Goal: Task Accomplishment & Management: Complete application form

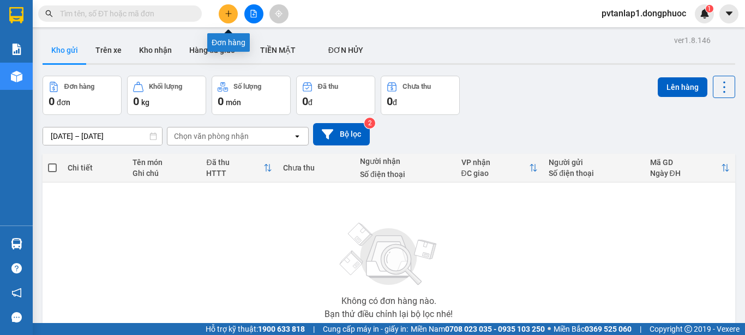
click at [231, 10] on icon "plus" at bounding box center [229, 14] width 8 height 8
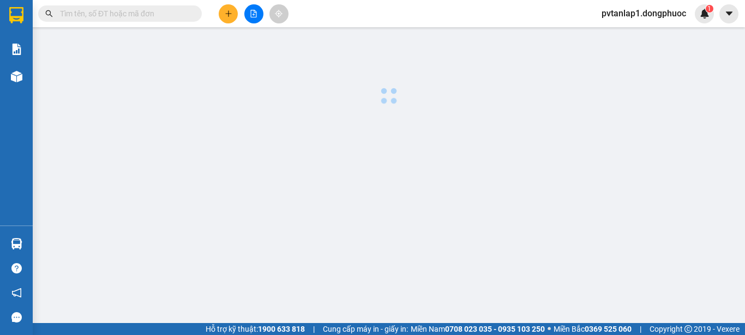
click at [231, 11] on icon "plus" at bounding box center [229, 14] width 8 height 8
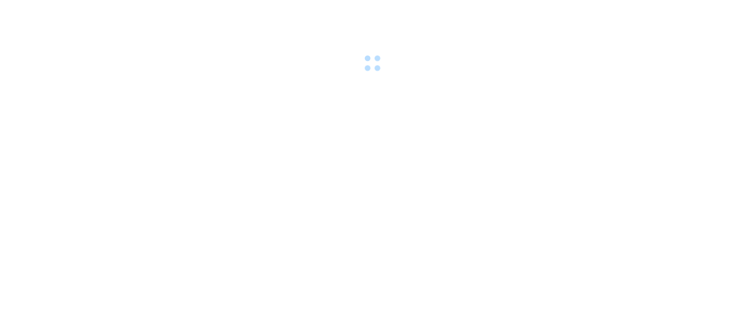
click at [665, 41] on div at bounding box center [372, 37] width 745 height 75
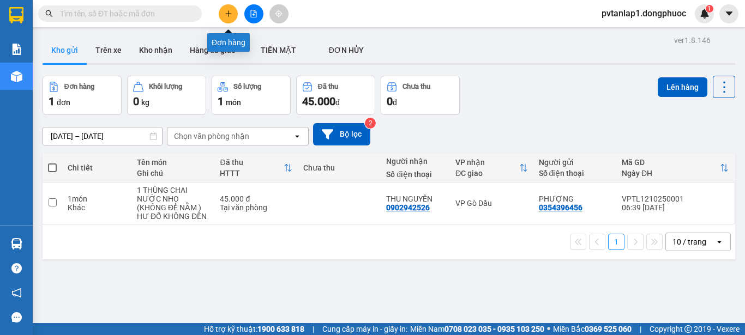
click at [229, 14] on icon "plus" at bounding box center [228, 13] width 6 height 1
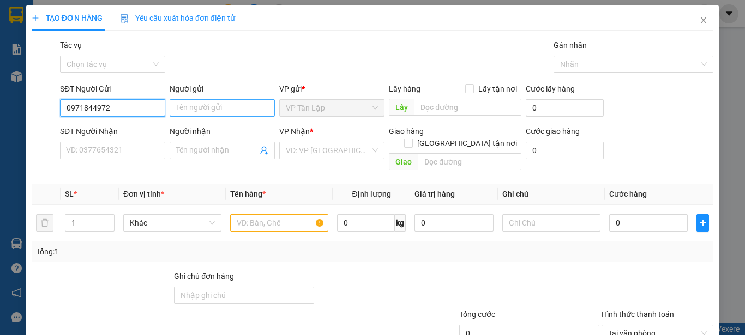
type input "0971844972"
click at [235, 105] on input "Người gửi" at bounding box center [222, 107] width 105 height 17
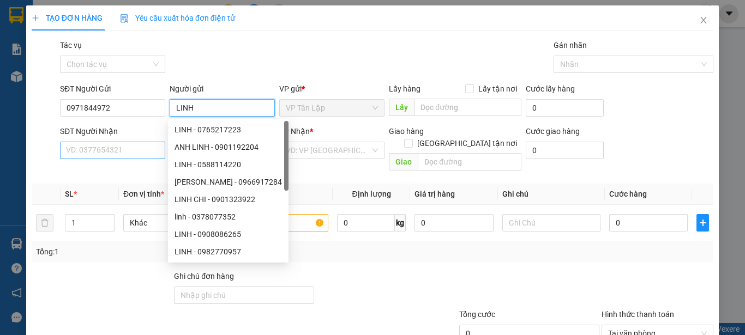
type input "LINH"
click at [125, 151] on input "SĐT Người Nhận" at bounding box center [112, 150] width 105 height 17
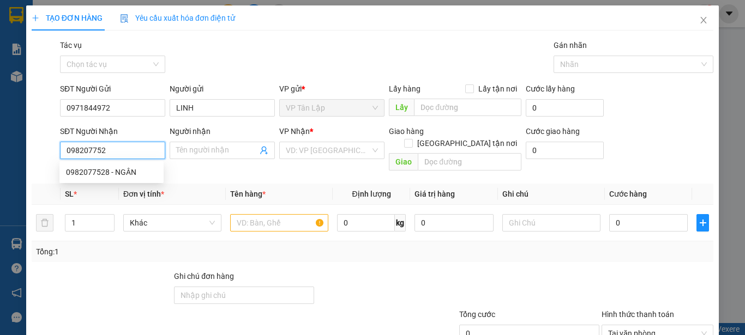
type input "0982077528"
click at [130, 169] on div "0982077528 - NGÂN" at bounding box center [111, 172] width 91 height 12
type input "NGÂN"
type input "50.000"
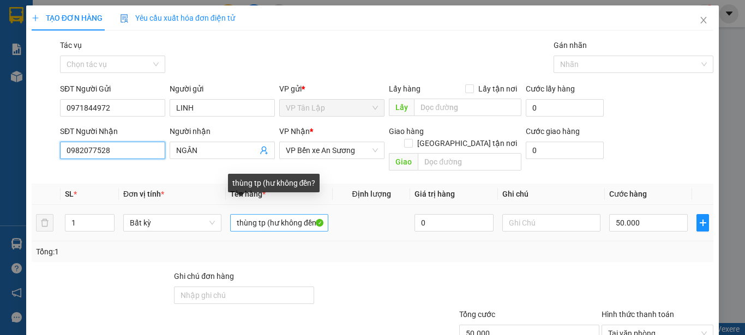
type input "0982077528"
click at [311, 214] on input "thùng tp (hư không đền?" at bounding box center [279, 222] width 98 height 17
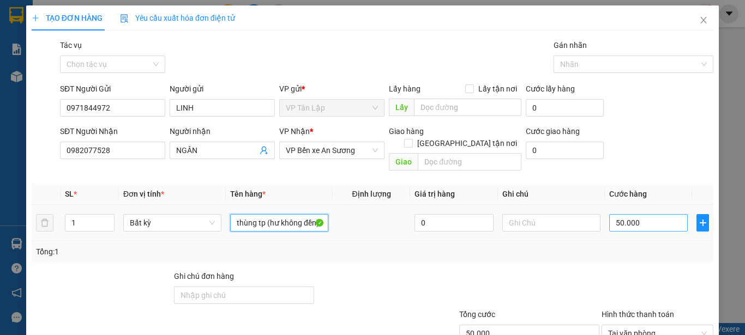
type input "thùng tp (hư không đền)"
click at [635, 214] on input "50.000" at bounding box center [648, 222] width 79 height 17
type input "5"
type input "55"
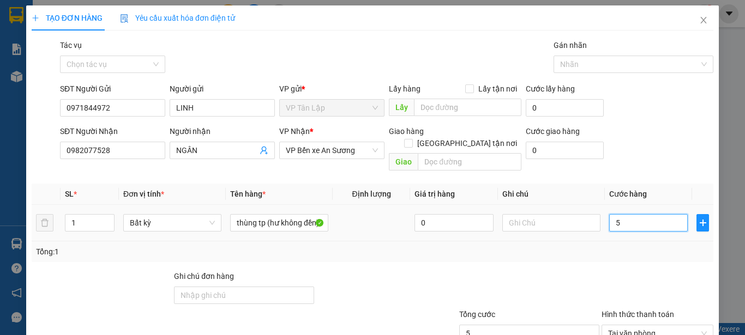
type input "55"
type input "550"
type input "5.500"
type input "55.000"
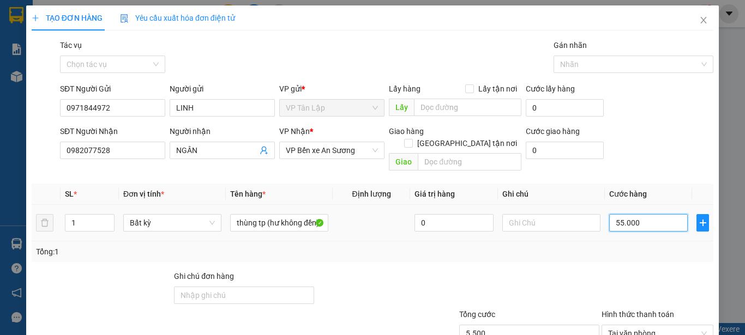
type input "55.000"
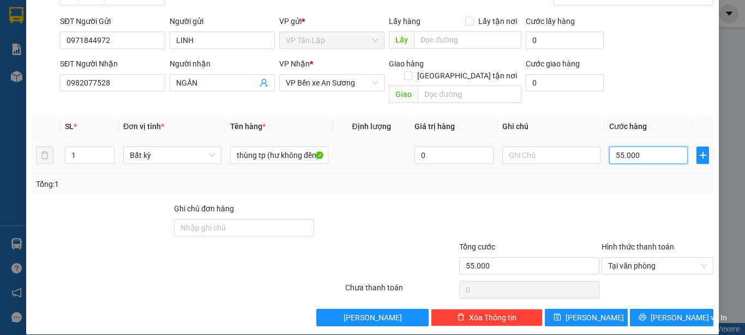
scroll to position [68, 0]
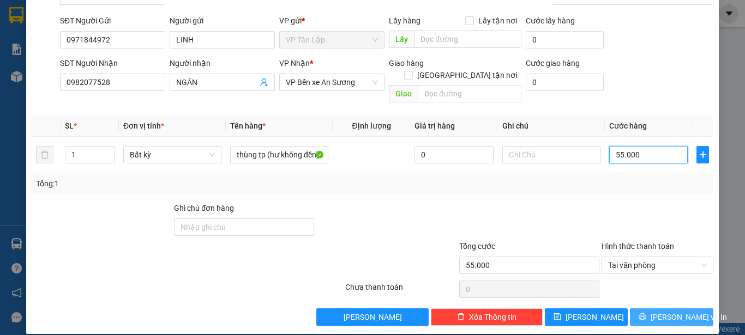
type input "55.000"
click at [668, 311] on span "Lưu và In" at bounding box center [689, 317] width 76 height 12
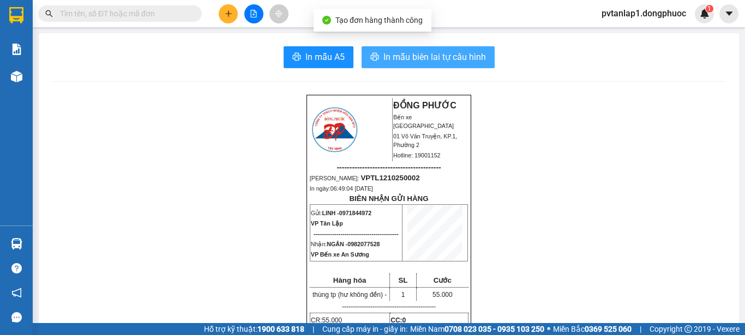
click at [464, 59] on span "In mẫu biên lai tự cấu hình" at bounding box center [434, 57] width 103 height 14
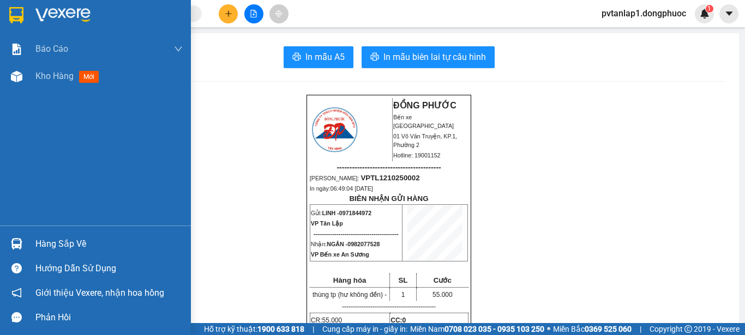
click at [17, 17] on img at bounding box center [16, 15] width 14 height 16
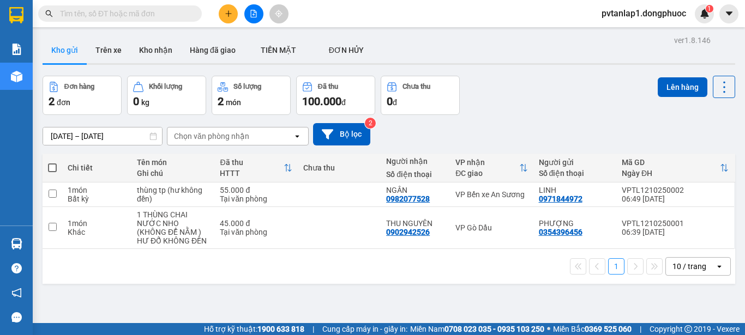
click at [51, 171] on span at bounding box center [52, 168] width 9 height 9
click at [52, 163] on input "checkbox" at bounding box center [52, 163] width 0 height 0
checkbox input "true"
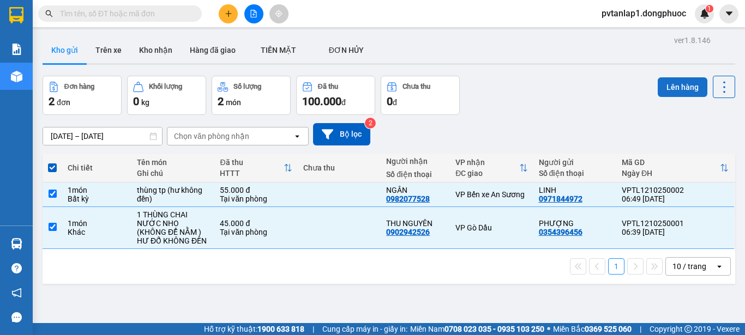
click at [669, 86] on button "Lên hàng" at bounding box center [683, 87] width 50 height 20
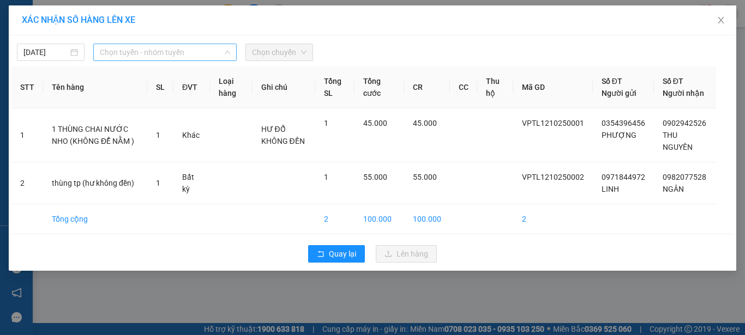
click at [181, 47] on span "Chọn tuyến - nhóm tuyến" at bounding box center [165, 52] width 130 height 16
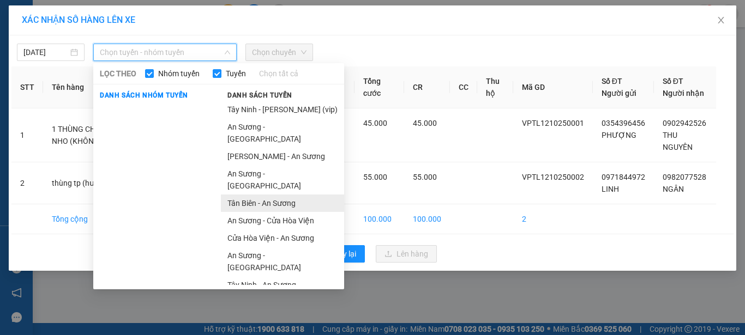
click at [278, 195] on li "Tân Biên - An Sương" at bounding box center [282, 203] width 123 height 17
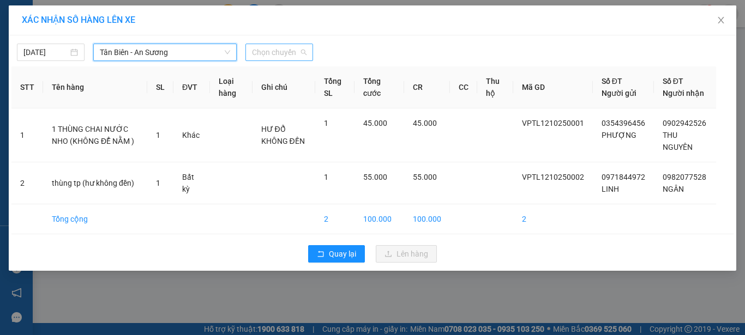
click at [275, 52] on span "Chọn chuyến" at bounding box center [279, 52] width 55 height 16
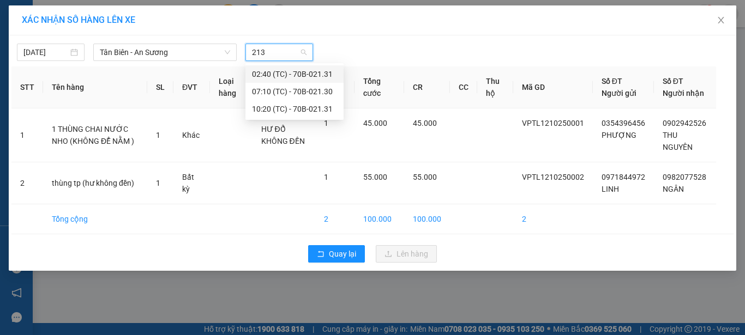
type input "2130"
click at [299, 76] on div "07:10 (TC) - 70B-021.30" at bounding box center [294, 74] width 85 height 12
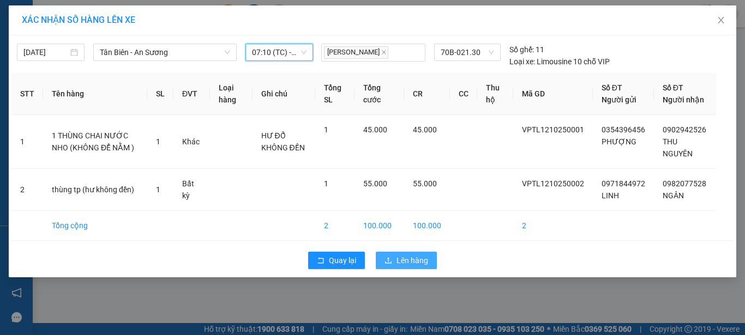
click at [411, 255] on span "Lên hàng" at bounding box center [413, 261] width 32 height 12
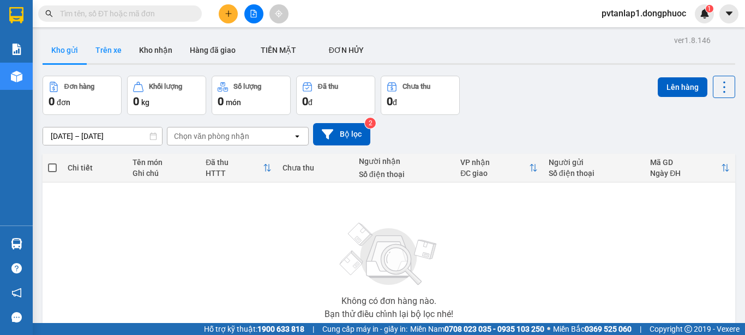
click at [101, 51] on button "Trên xe" at bounding box center [109, 50] width 44 height 26
